Goal: Check status: Check status

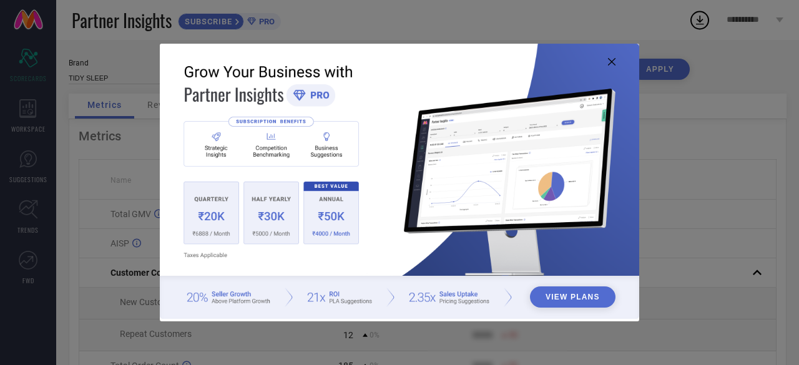
click at [612, 61] on icon at bounding box center [611, 61] width 7 height 7
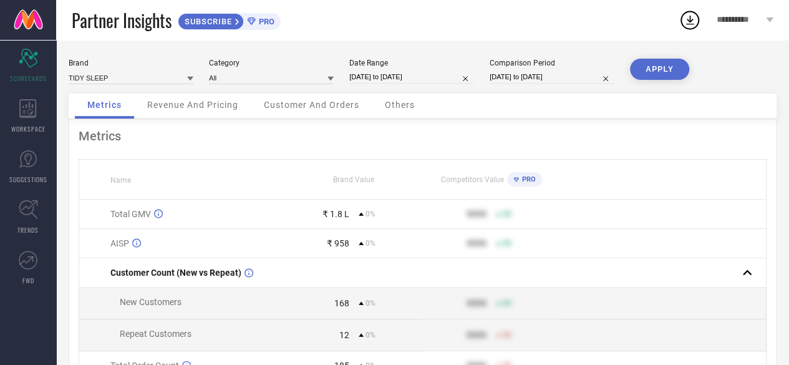
select select "6"
select select "2025"
select select "7"
select select "2025"
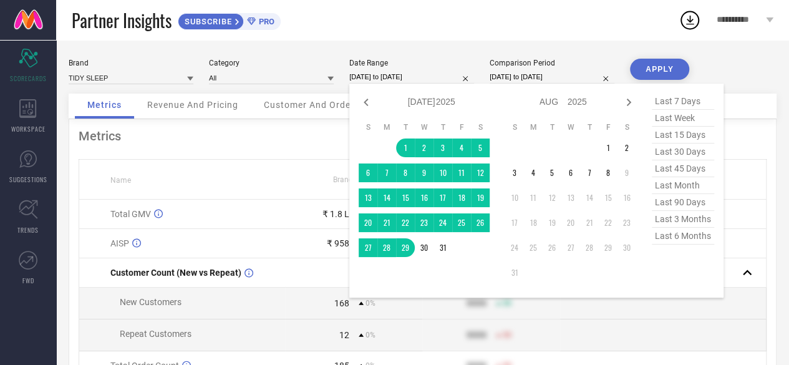
click at [438, 74] on input "[DATE] to [DATE]" at bounding box center [411, 77] width 125 height 13
click at [608, 149] on td "1" at bounding box center [608, 148] width 19 height 19
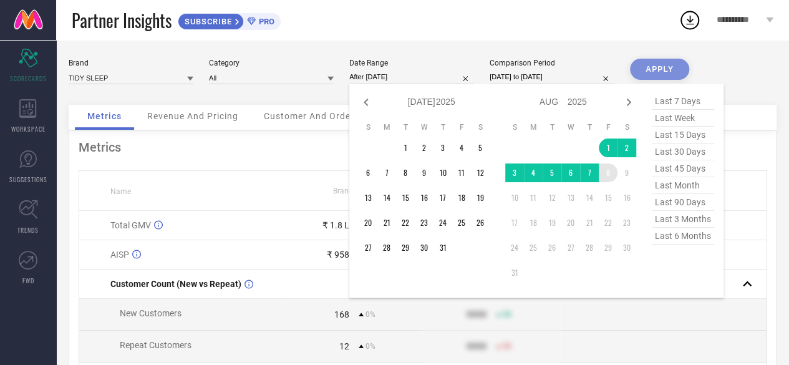
type input "[DATE] to [DATE]"
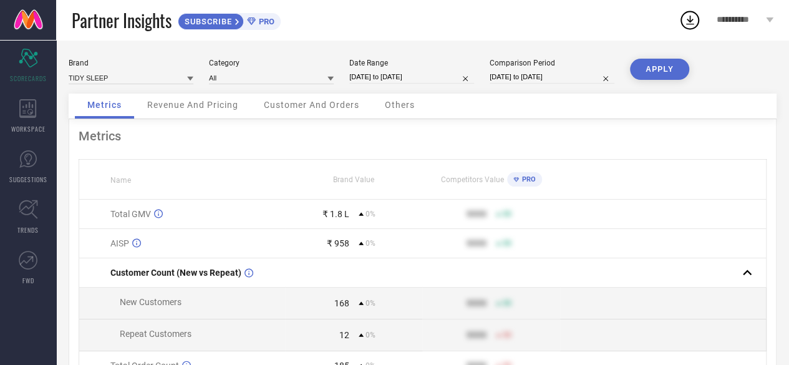
click at [527, 72] on input "[DATE] to [DATE]" at bounding box center [552, 77] width 125 height 13
select select "6"
select select "2025"
select select "7"
select select "2025"
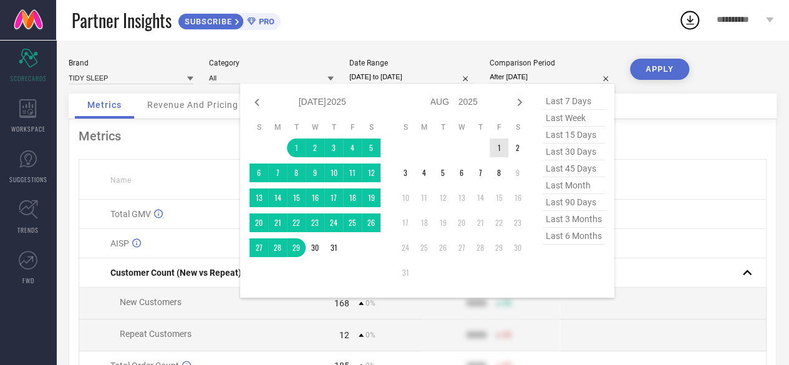
click at [502, 149] on td "1" at bounding box center [499, 148] width 19 height 19
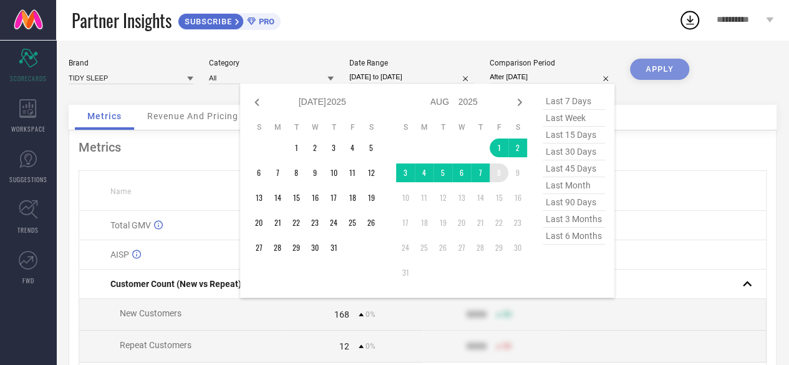
type input "[DATE] to [DATE]"
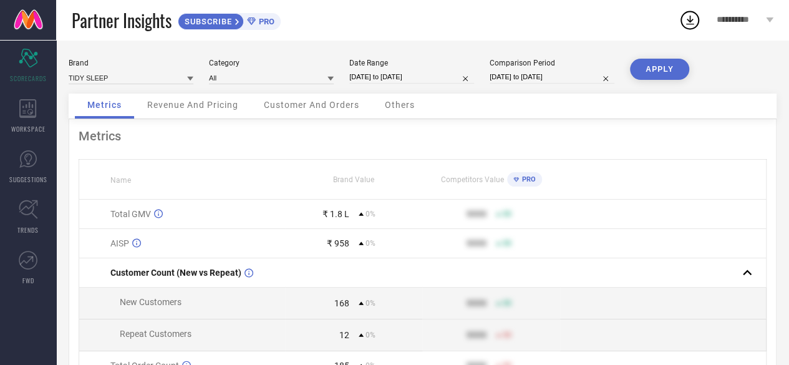
click at [663, 65] on button "APPLY" at bounding box center [659, 69] width 59 height 21
click at [195, 107] on span "Revenue And Pricing" at bounding box center [192, 105] width 91 height 10
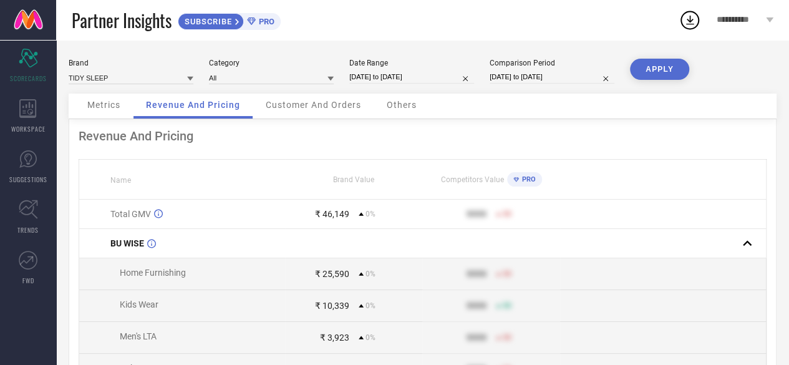
click at [104, 95] on div "Metrics" at bounding box center [104, 106] width 58 height 25
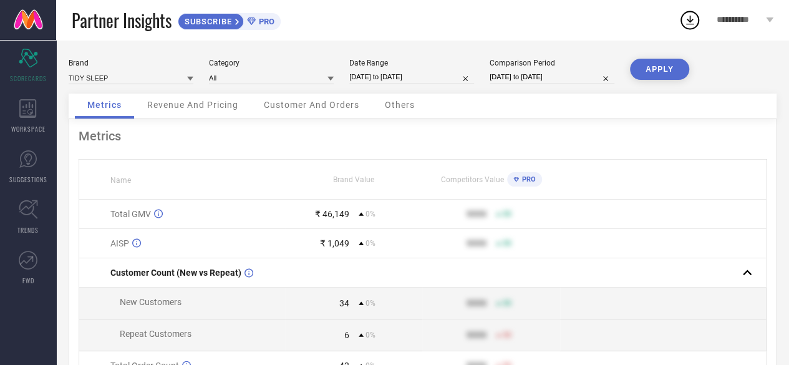
click at [215, 110] on span "Revenue And Pricing" at bounding box center [192, 105] width 91 height 10
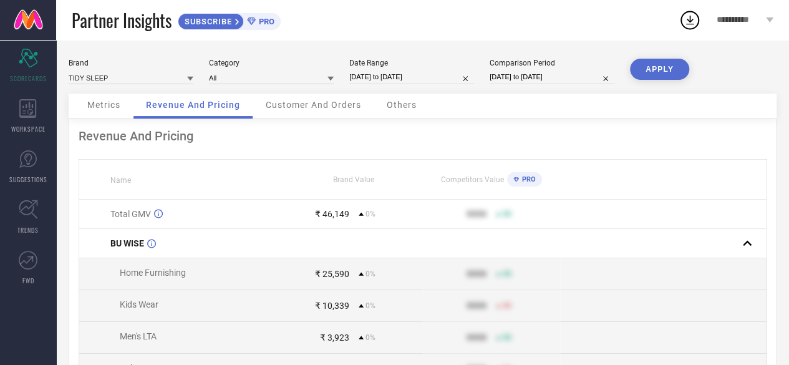
click at [315, 109] on span "Customer And Orders" at bounding box center [313, 105] width 95 height 10
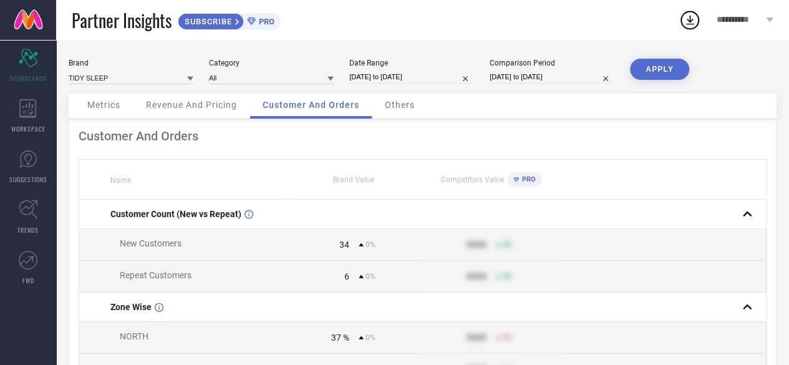
click at [404, 104] on span "Others" at bounding box center [400, 105] width 30 height 10
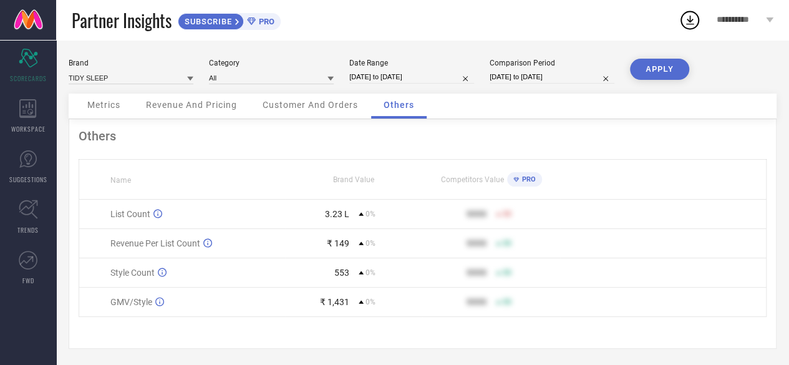
click at [332, 109] on span "Customer And Orders" at bounding box center [310, 105] width 95 height 10
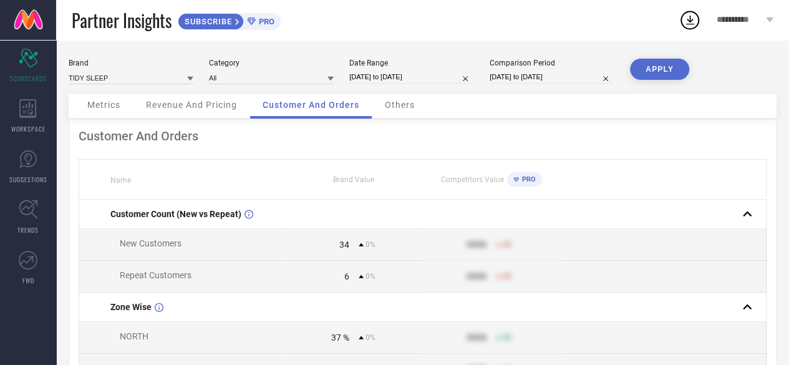
click at [396, 105] on span "Others" at bounding box center [400, 105] width 30 height 10
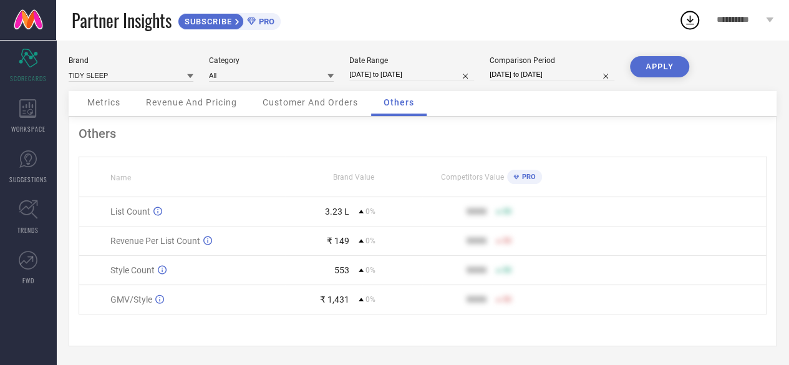
scroll to position [4, 0]
click at [186, 100] on span "Revenue And Pricing" at bounding box center [191, 102] width 91 height 10
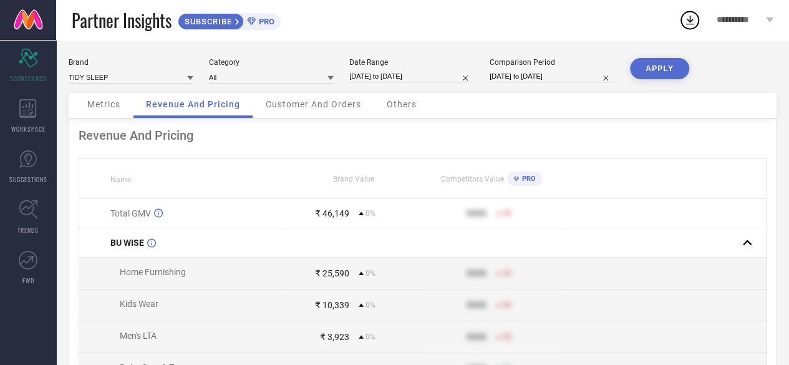
scroll to position [0, 0]
